Goal: Information Seeking & Learning: Learn about a topic

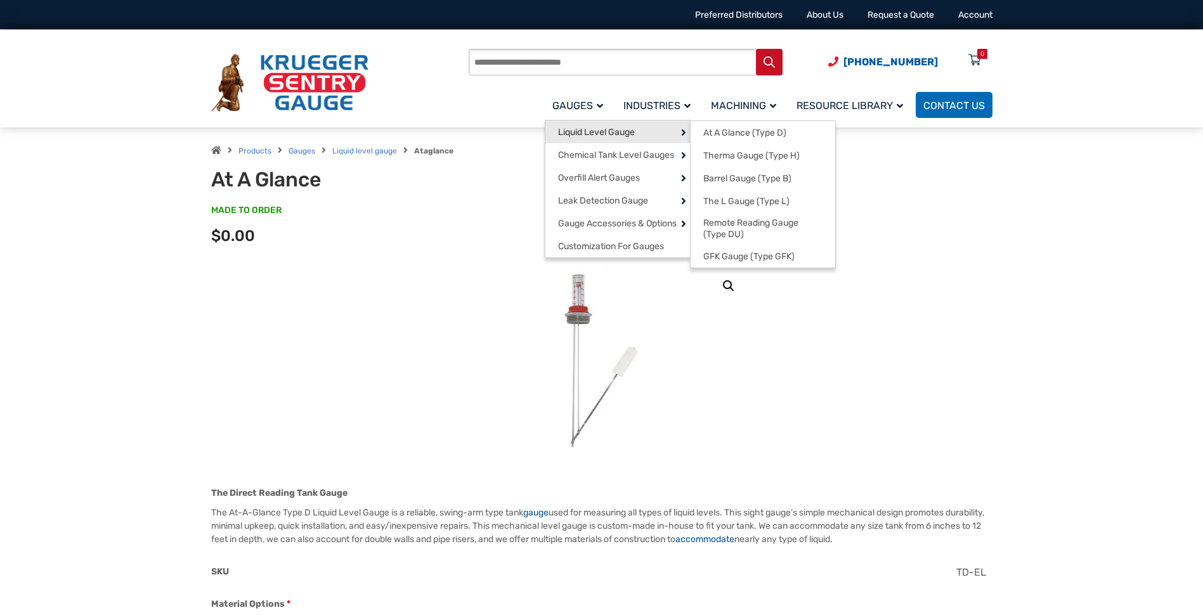
click at [591, 129] on span "Liquid Level Gauge" at bounding box center [596, 132] width 77 height 11
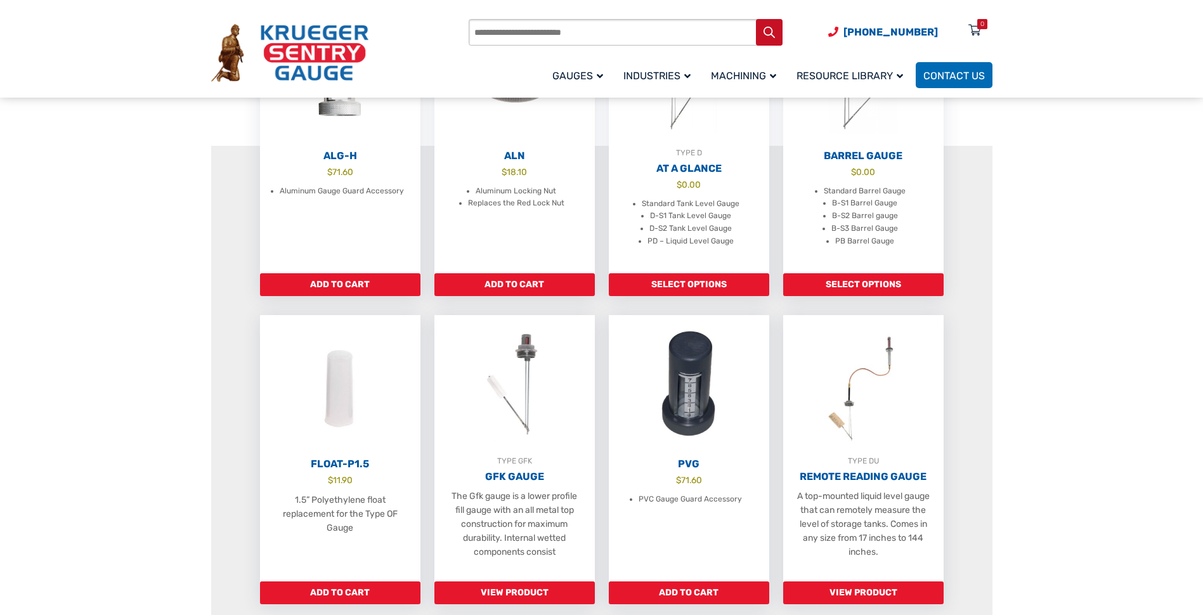
scroll to position [507, 0]
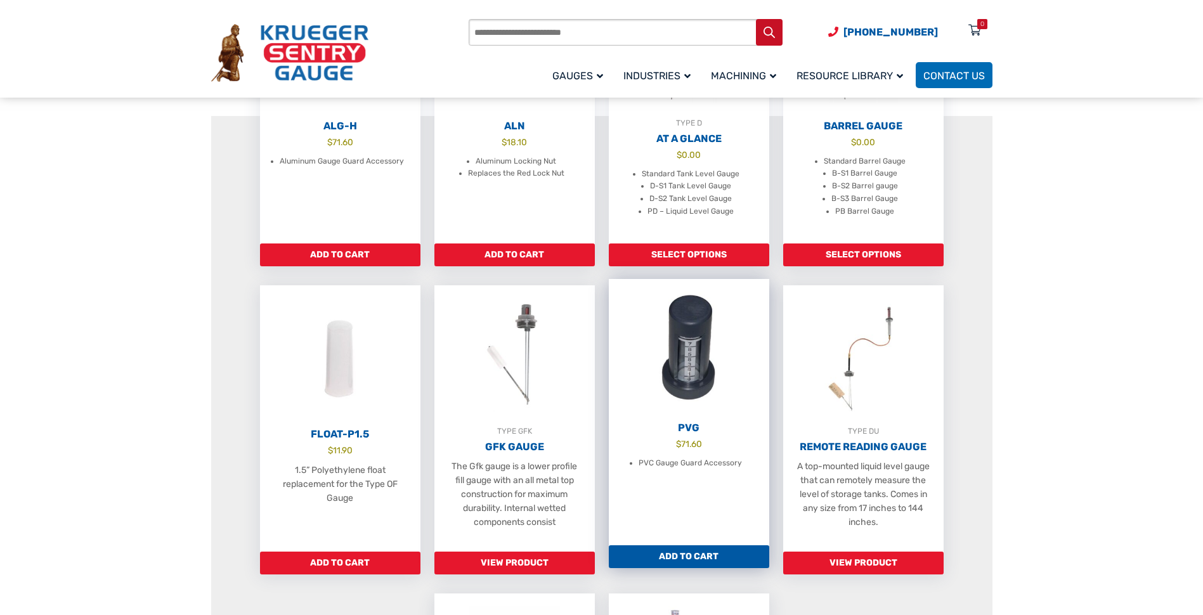
click at [689, 372] on img at bounding box center [689, 349] width 160 height 140
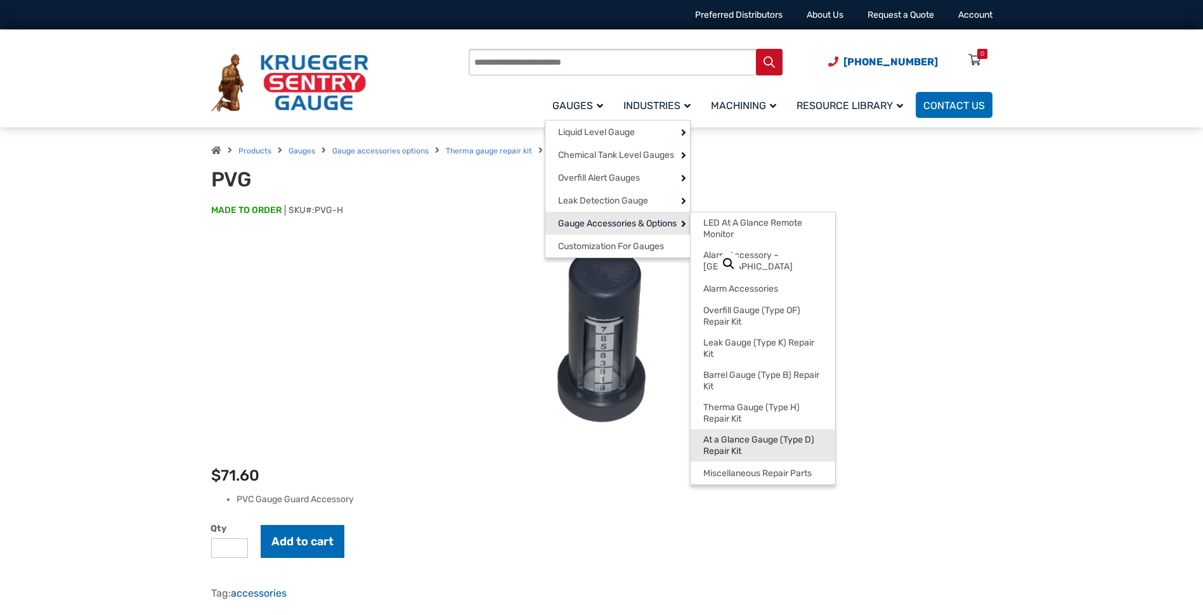
click at [745, 434] on span "At a Glance Gauge (Type D) Repair Kit" at bounding box center [762, 445] width 119 height 22
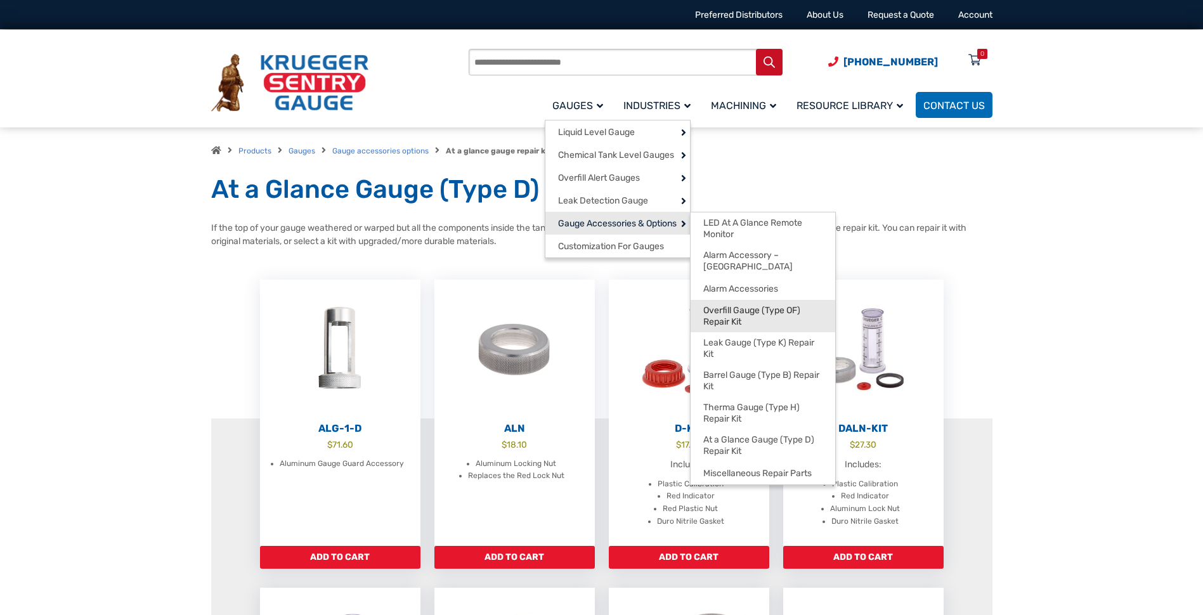
click at [734, 305] on span "Overfill Gauge (Type OF) Repair Kit" at bounding box center [762, 316] width 119 height 22
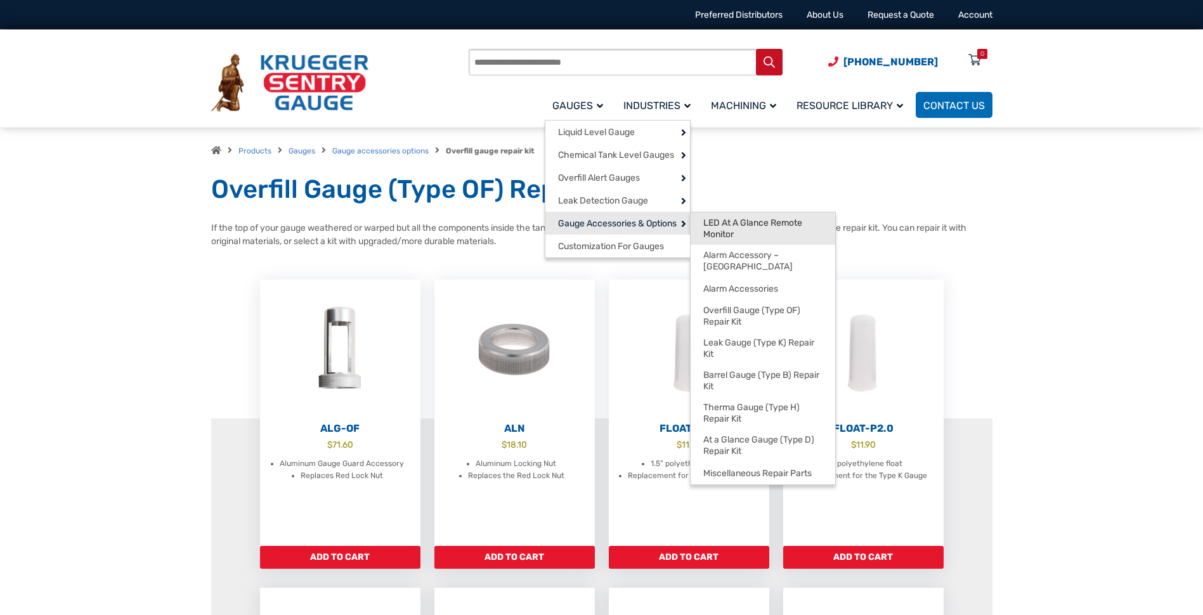
click at [777, 223] on span "LED At A Glance Remote Monitor" at bounding box center [762, 229] width 119 height 22
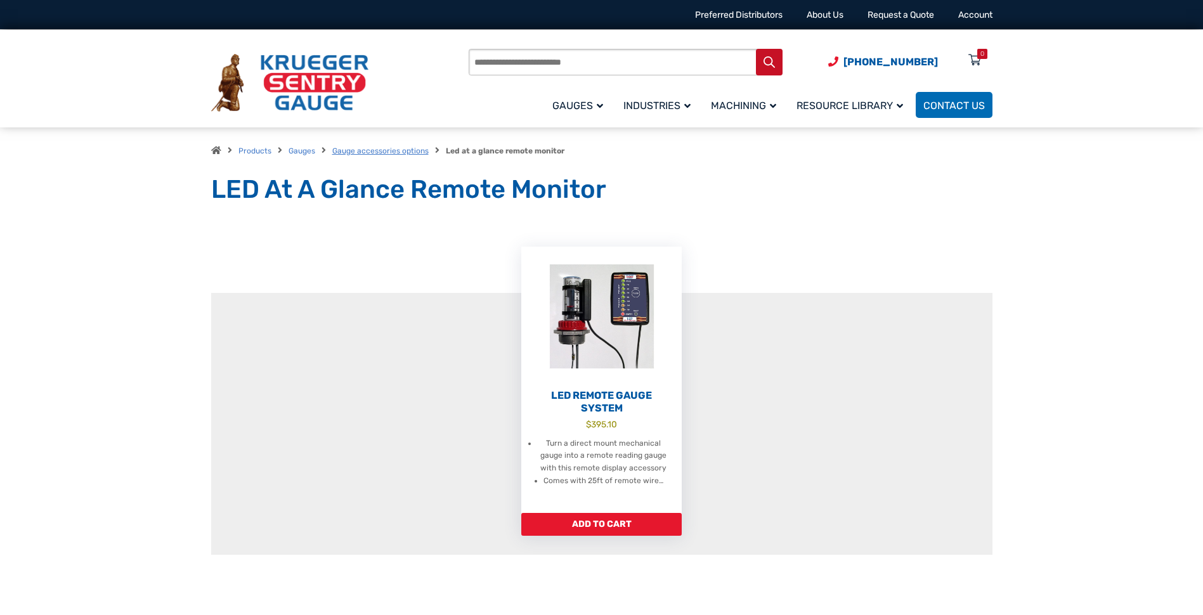
click at [365, 152] on link "Gauge accessories options" at bounding box center [380, 151] width 96 height 9
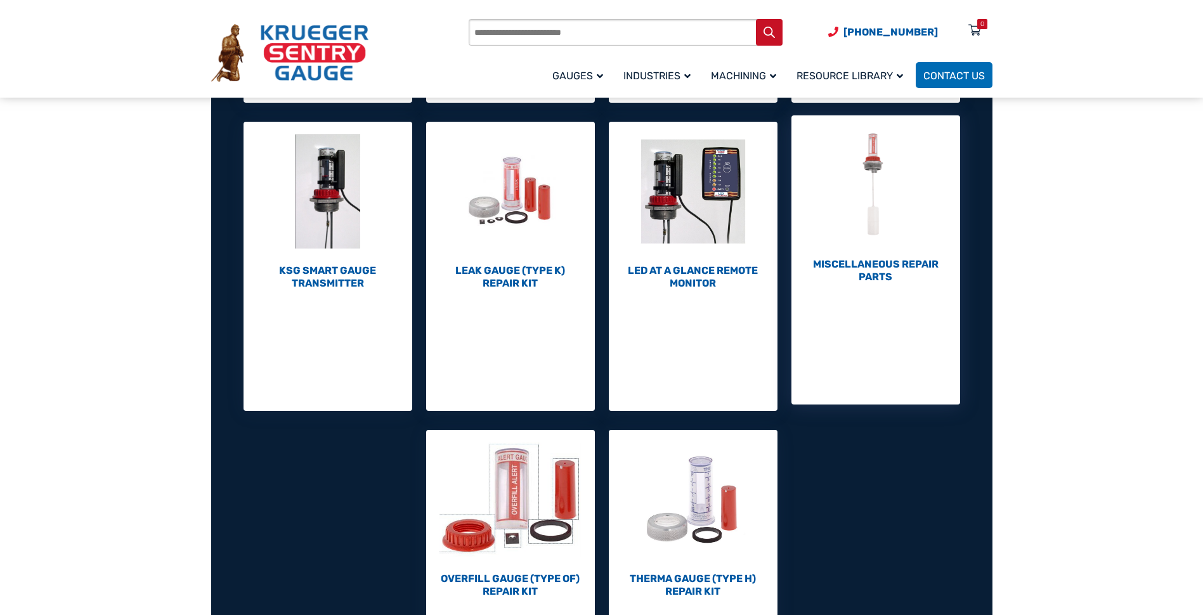
scroll to position [507, 0]
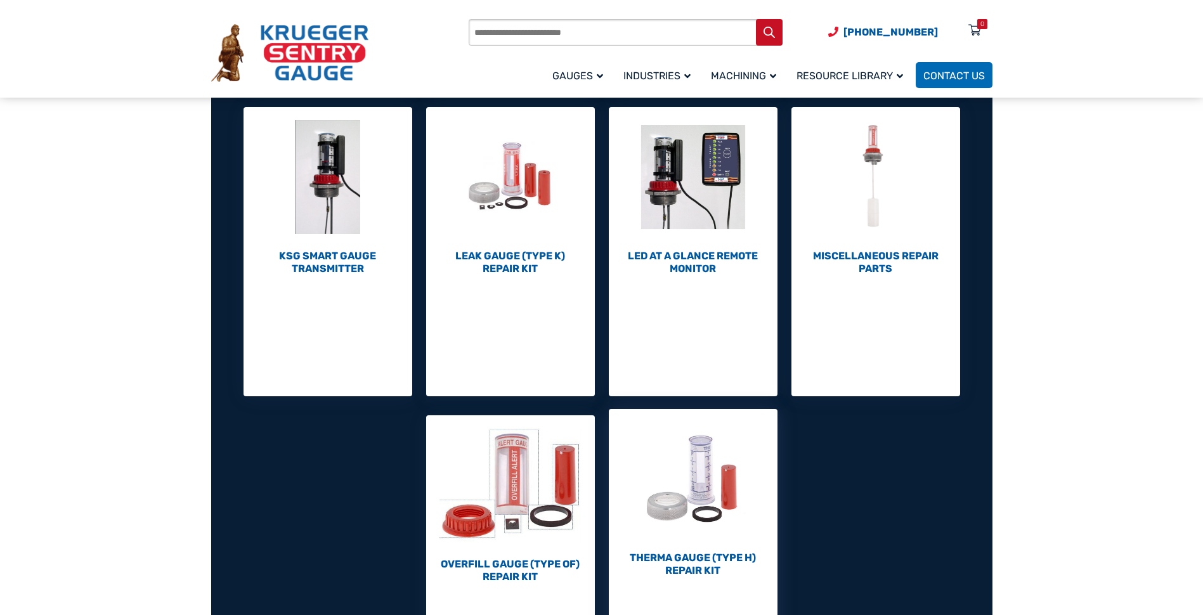
click at [699, 558] on h2 "Therma Gauge (Type H) Repair Kit (10)" at bounding box center [693, 564] width 169 height 25
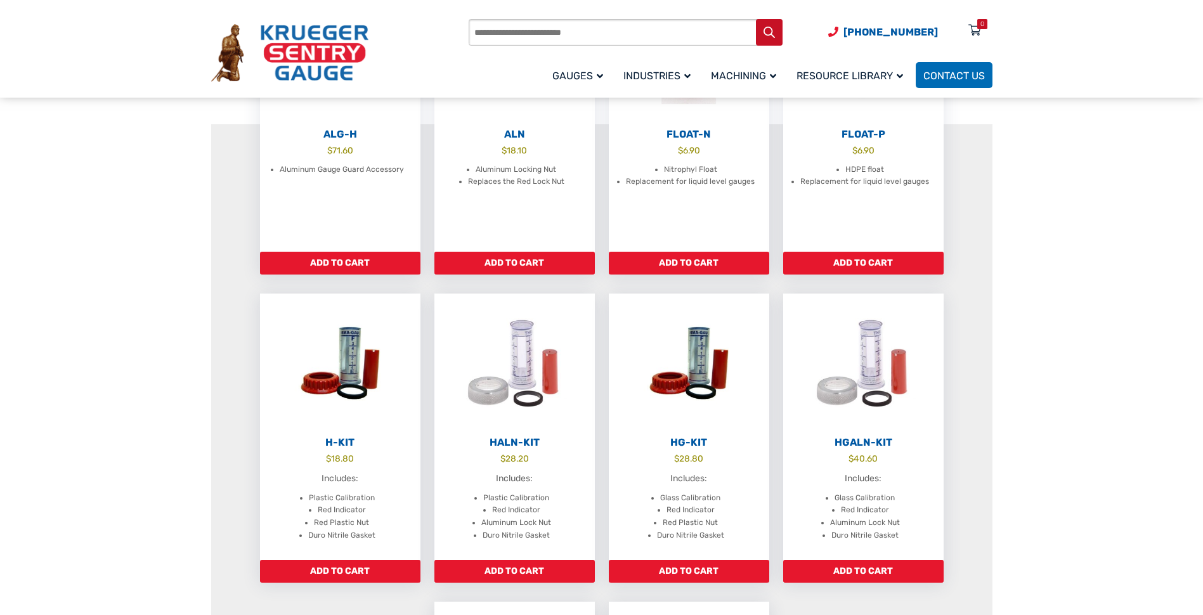
scroll to position [317, 0]
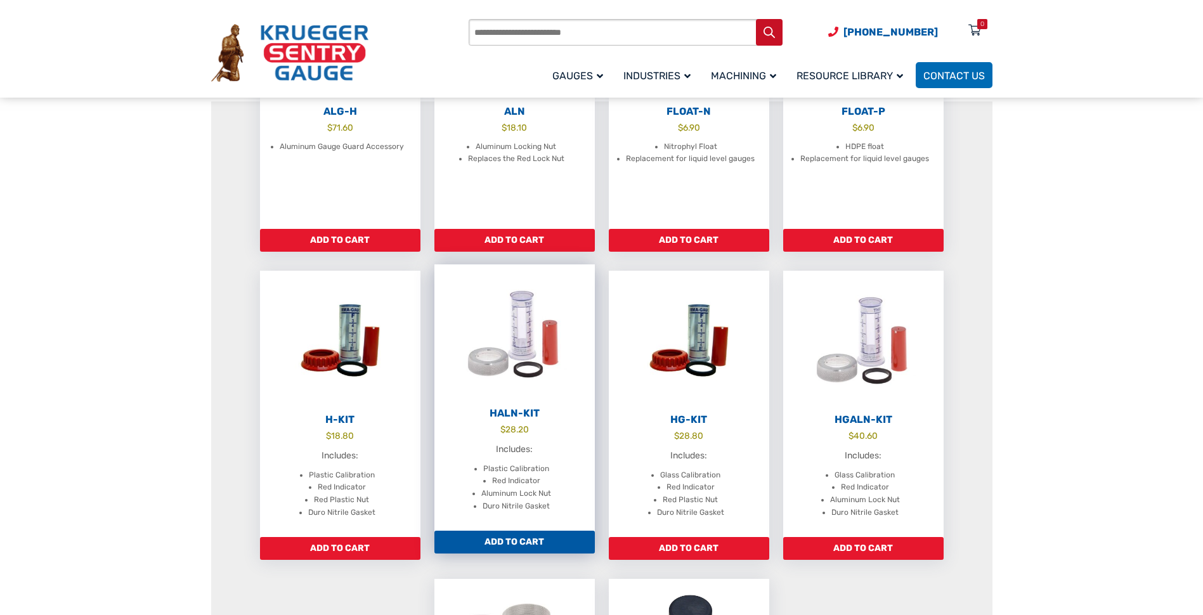
click at [516, 411] on h2 "HALN-Kit" at bounding box center [514, 413] width 160 height 13
